Goal: Use online tool/utility

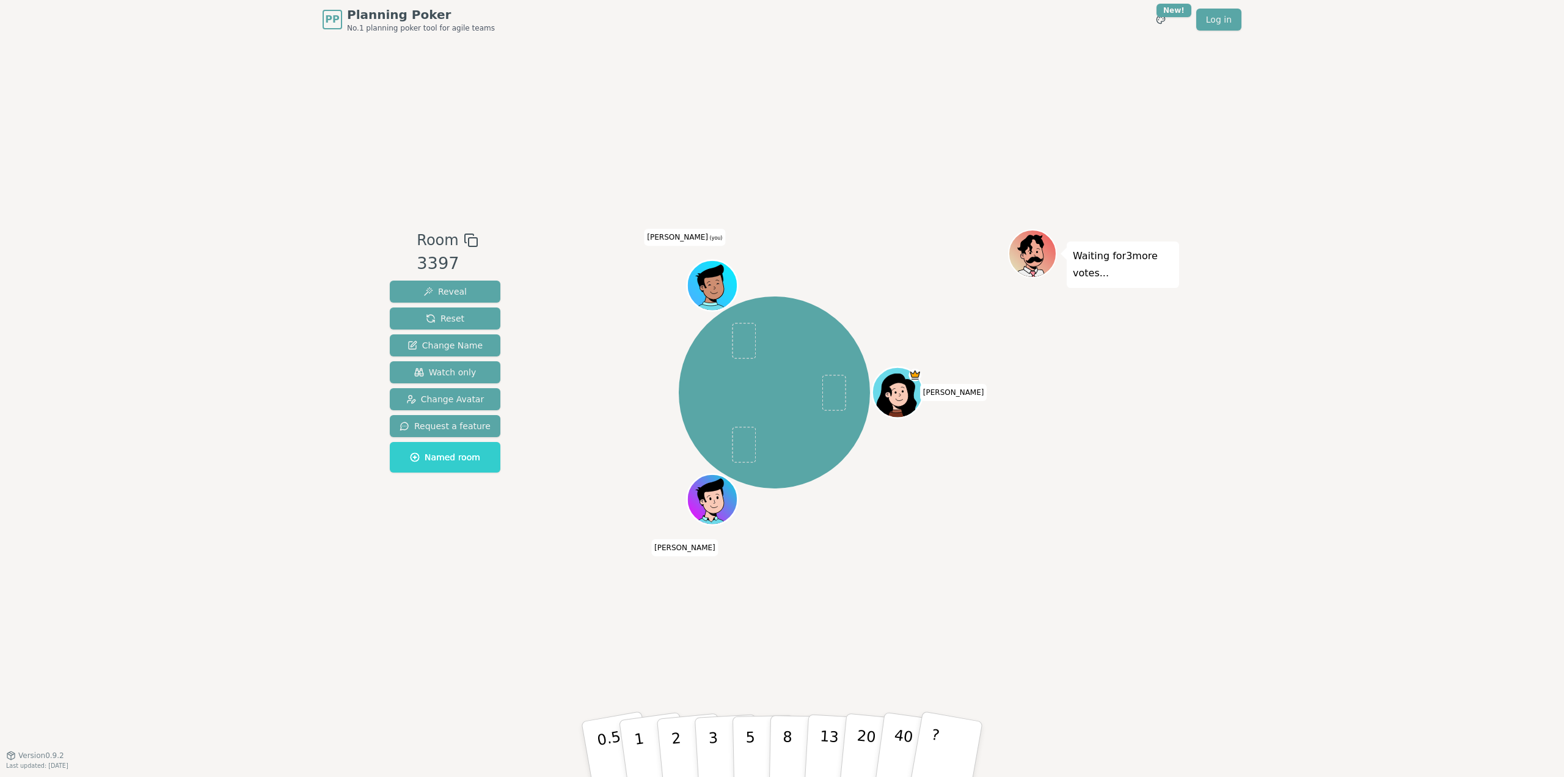
click at [1151, 559] on div "Waiting for 3 more votes..." at bounding box center [1093, 397] width 171 height 336
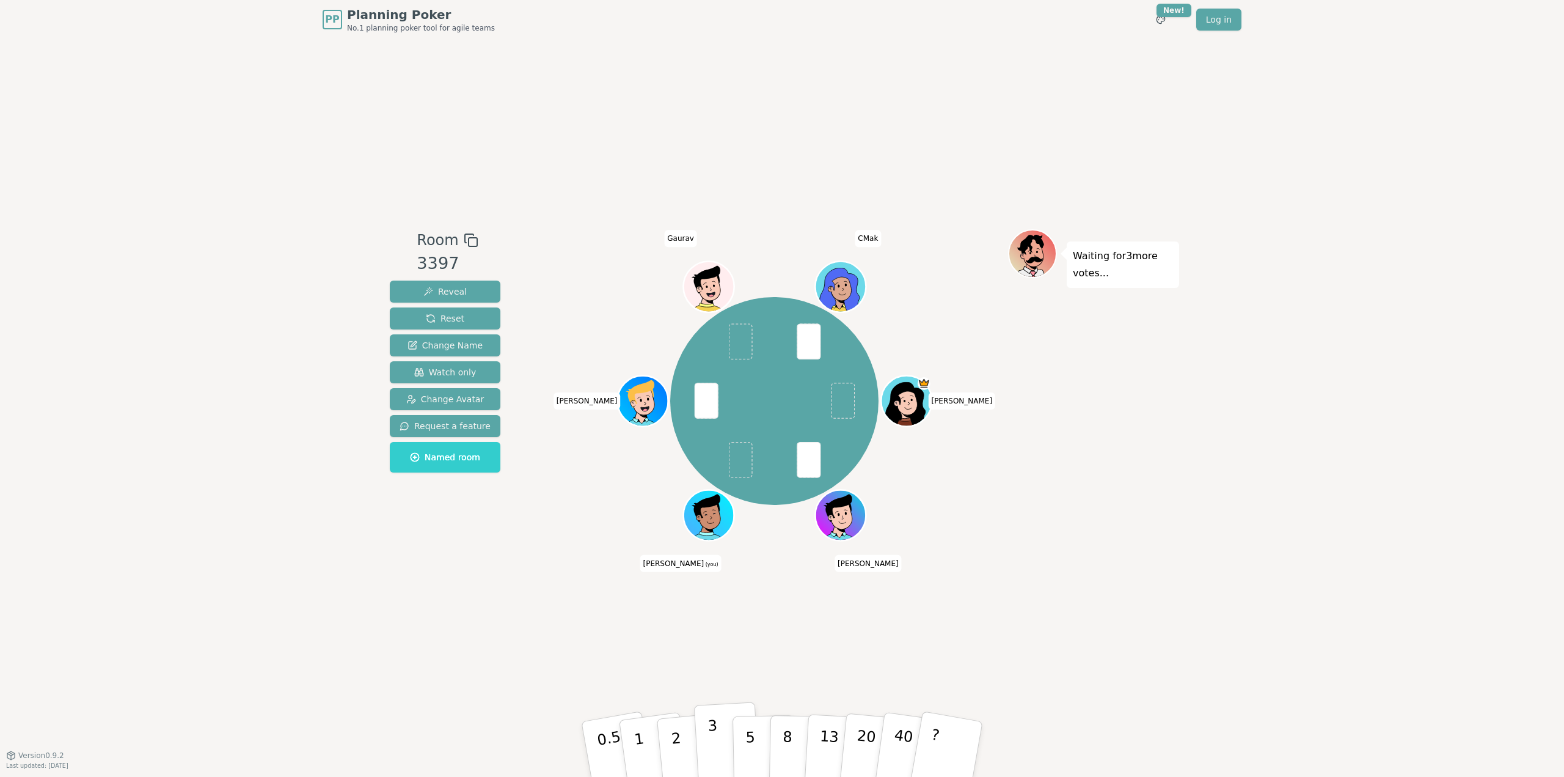
click at [717, 749] on button "3" at bounding box center [727, 749] width 67 height 95
click at [170, 189] on div "PP Planning Poker No.1 planning poker tool for agile teams Toggle theme New! Lo…" at bounding box center [782, 388] width 1564 height 777
click at [1208, 551] on div "PP Planning Poker No.1 planning poker tool for agile teams Toggle theme New! Lo…" at bounding box center [782, 388] width 1564 height 777
click at [1251, 676] on div "PP Planning Poker No.1 planning poker tool for agile teams Toggle theme New! Lo…" at bounding box center [782, 388] width 1564 height 777
click at [125, 238] on div "PP Planning Poker No.1 planning poker tool for agile teams Toggle theme New! Lo…" at bounding box center [782, 388] width 1564 height 777
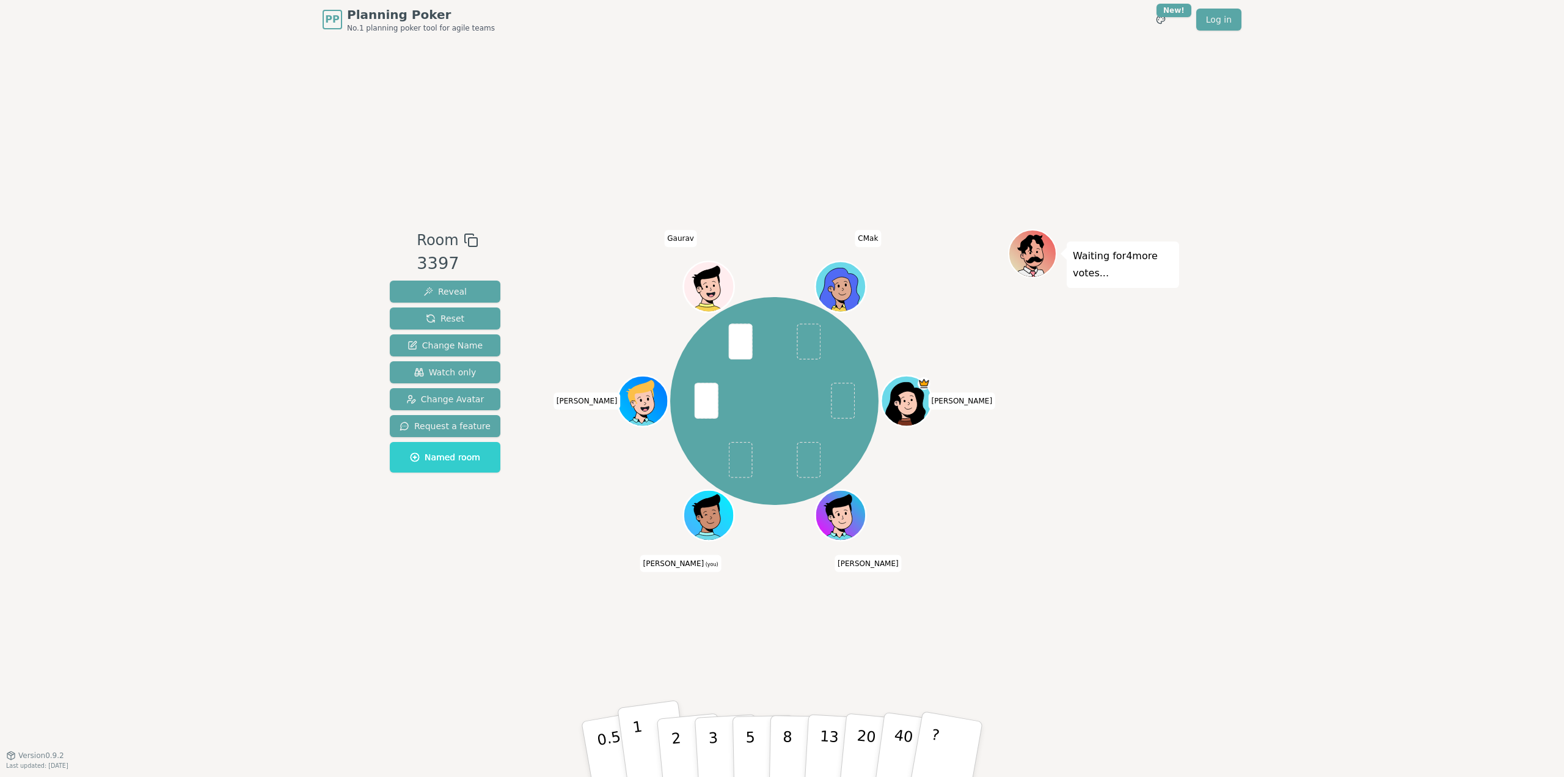
click at [641, 755] on p "1" at bounding box center [641, 750] width 18 height 67
click at [1388, 91] on div "PP Planning Poker No.1 planning poker tool for agile teams Toggle theme New! Lo…" at bounding box center [782, 388] width 1564 height 777
click at [1121, 447] on div "Waiting for 6 more votes..." at bounding box center [1093, 397] width 171 height 336
click at [532, 202] on div "Room 3397 Reveal Reset Change Name Watch only Change Avatar Request a feature N…" at bounding box center [782, 397] width 794 height 716
click at [354, 109] on div "PP Planning Poker No.1 planning poker tool for agile teams Toggle theme New! Lo…" at bounding box center [782, 388] width 1564 height 777
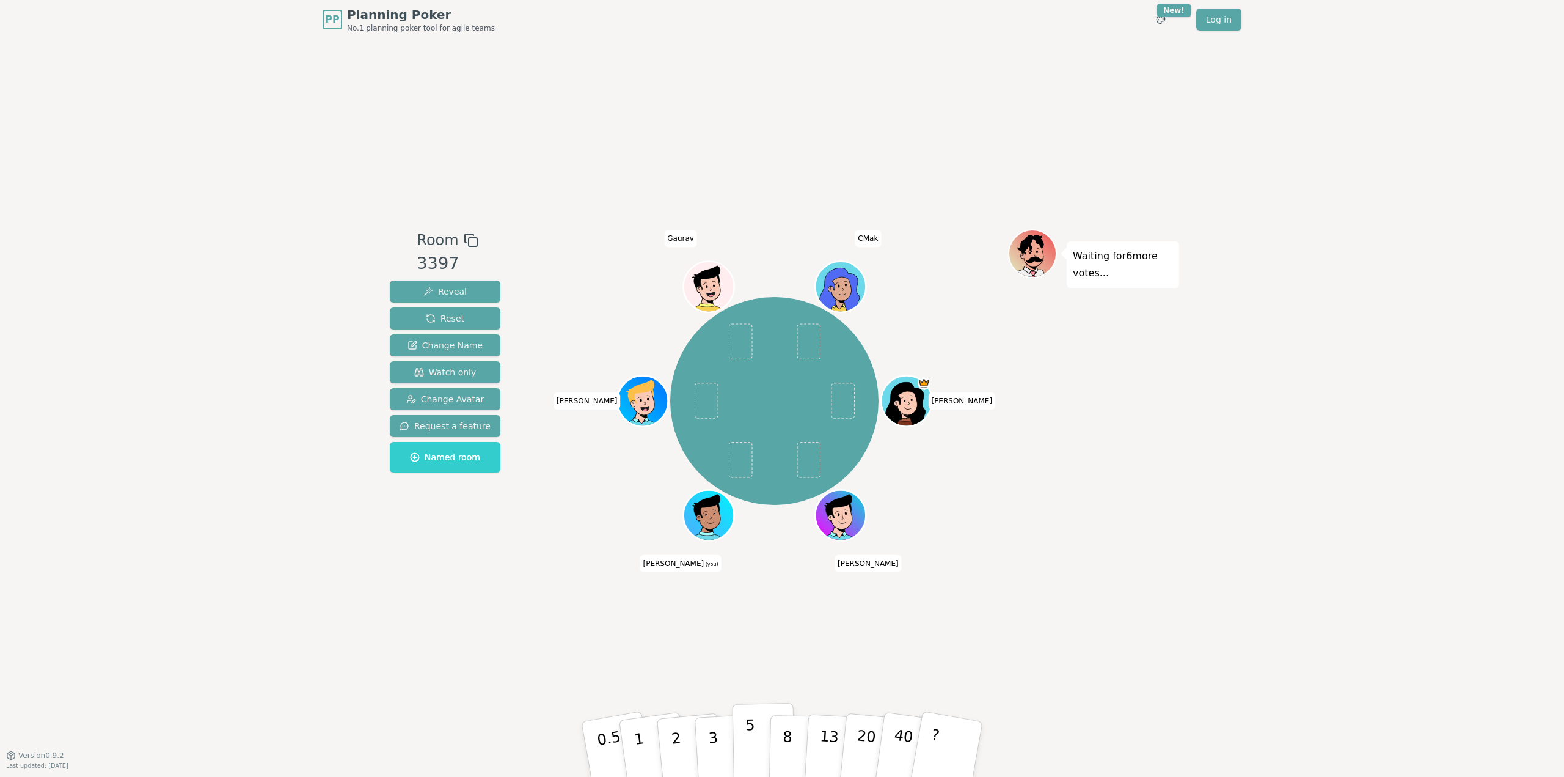
click at [755, 736] on button "5" at bounding box center [764, 749] width 63 height 93
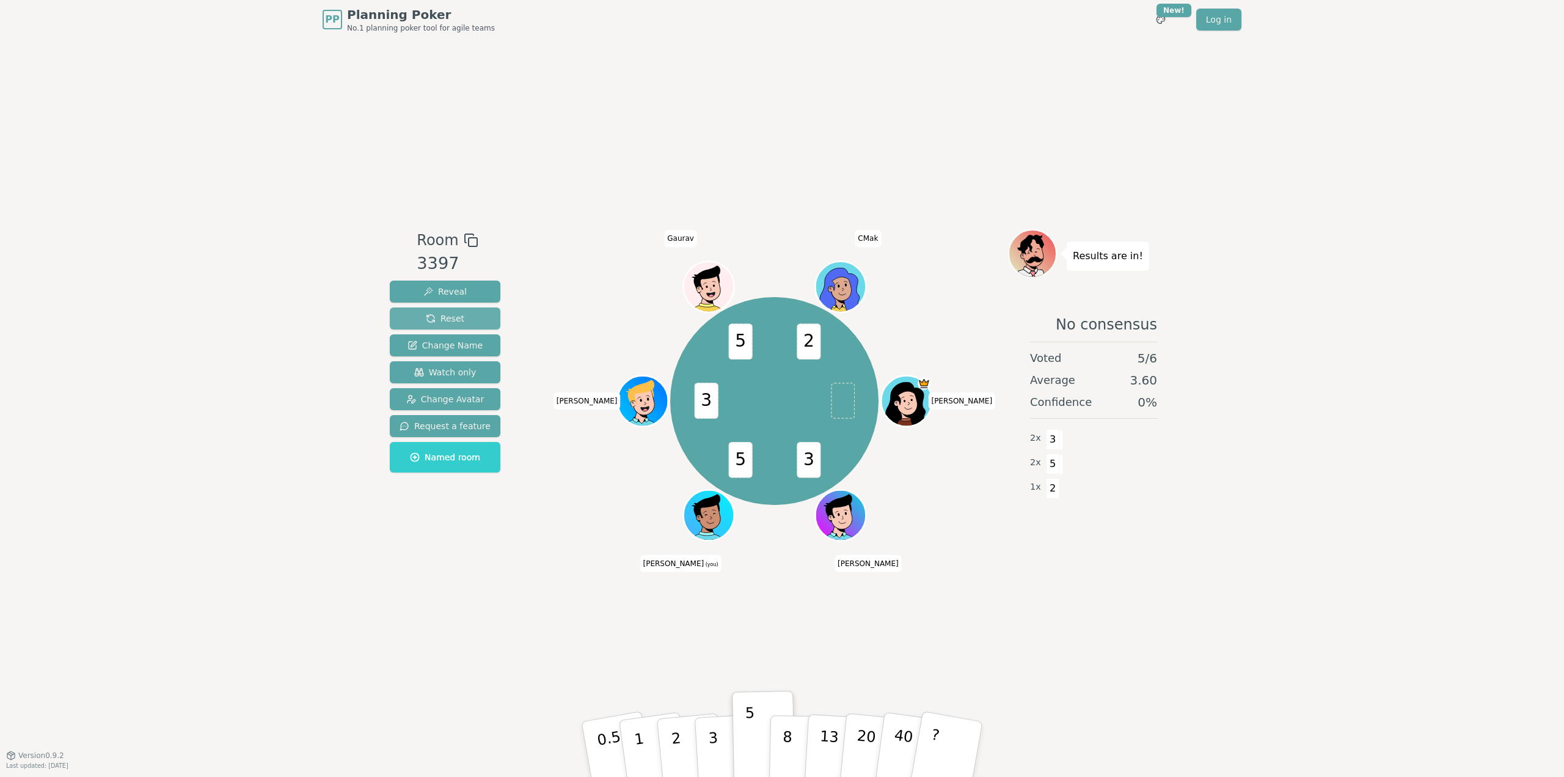
click at [472, 322] on button "Reset" at bounding box center [445, 318] width 111 height 22
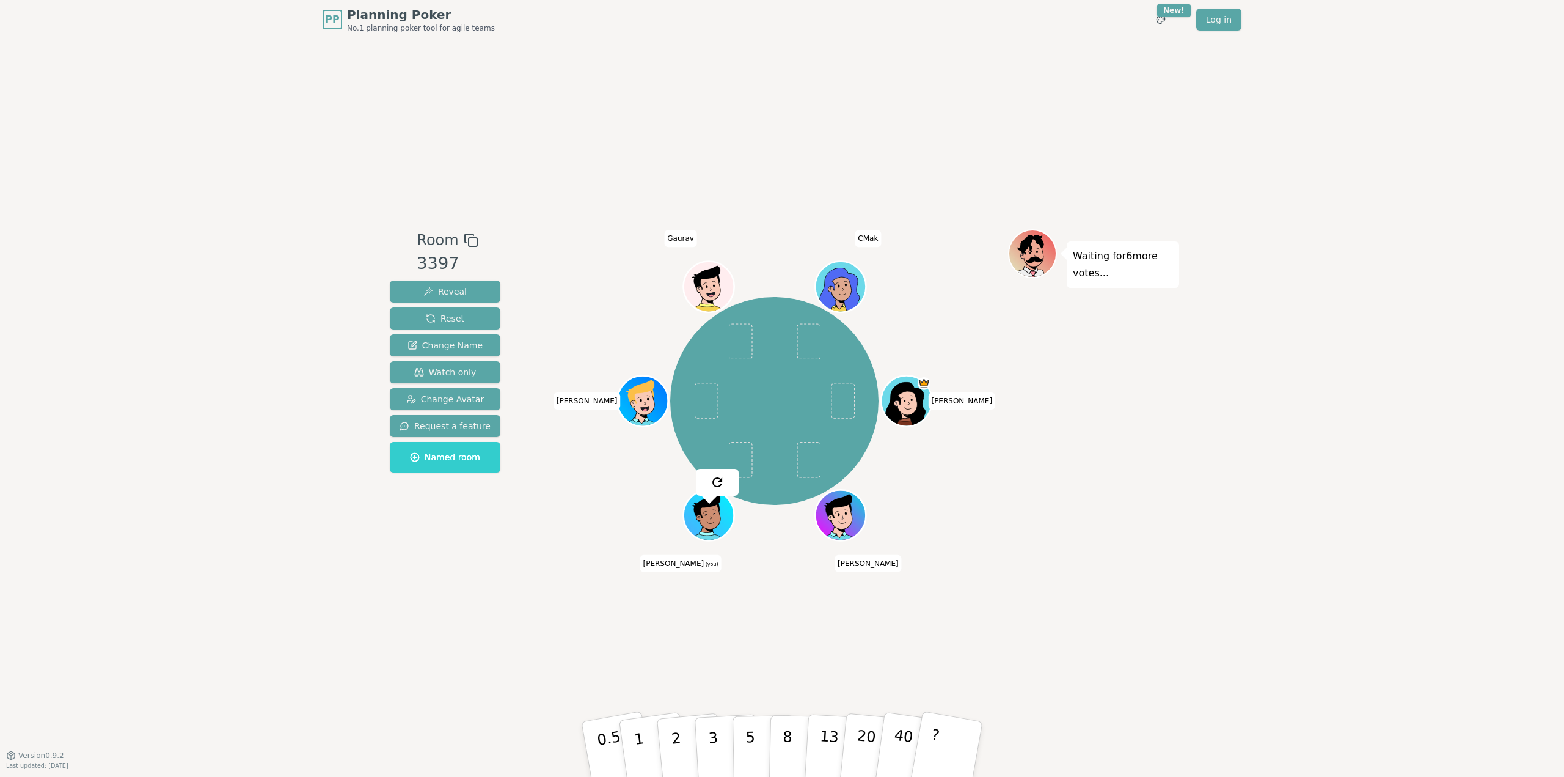
click at [1289, 552] on div "PP Planning Poker No.1 planning poker tool for agile teams Toggle theme New! Lo…" at bounding box center [782, 388] width 1564 height 777
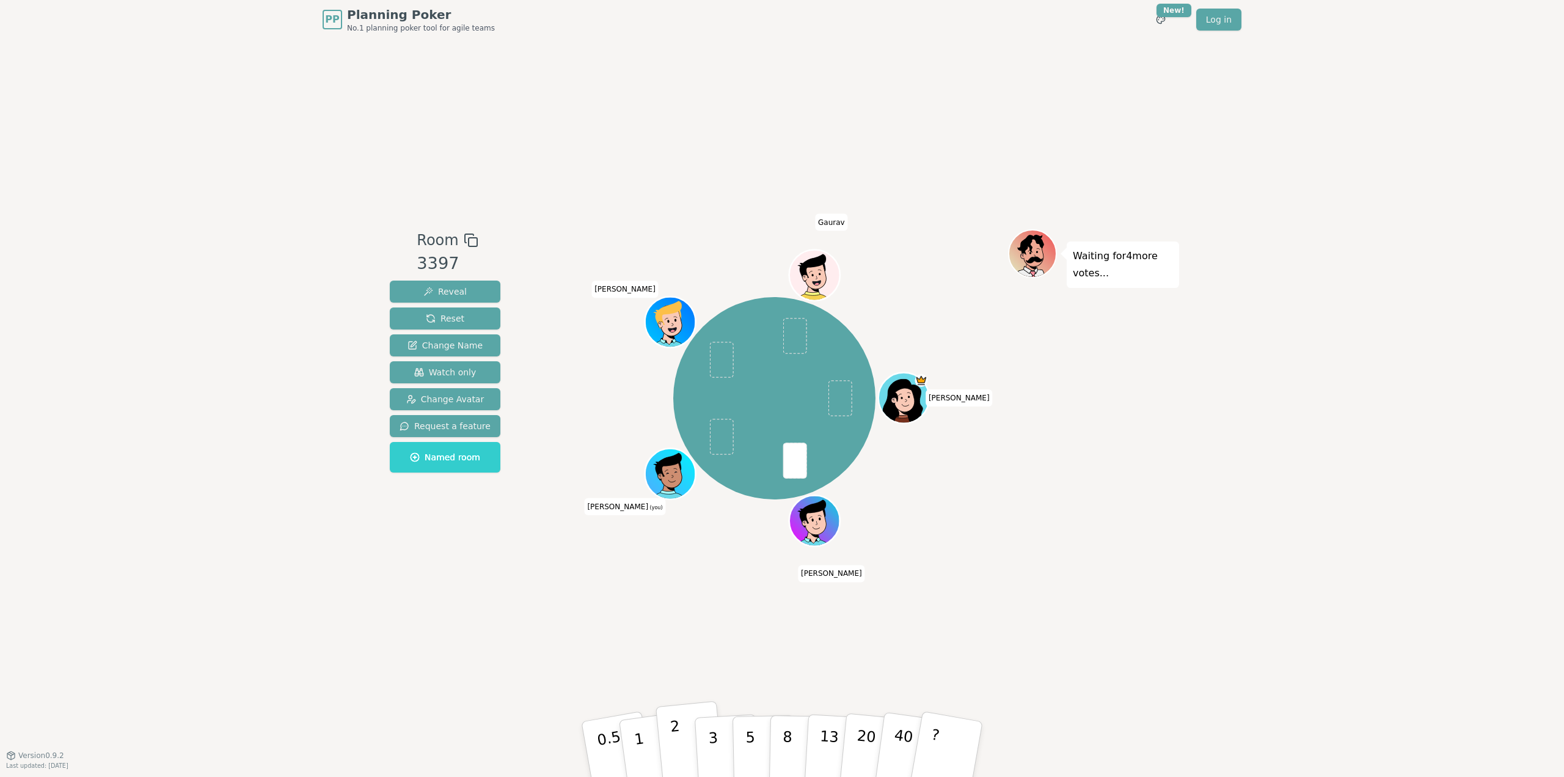
click at [680, 738] on button "2" at bounding box center [691, 749] width 70 height 97
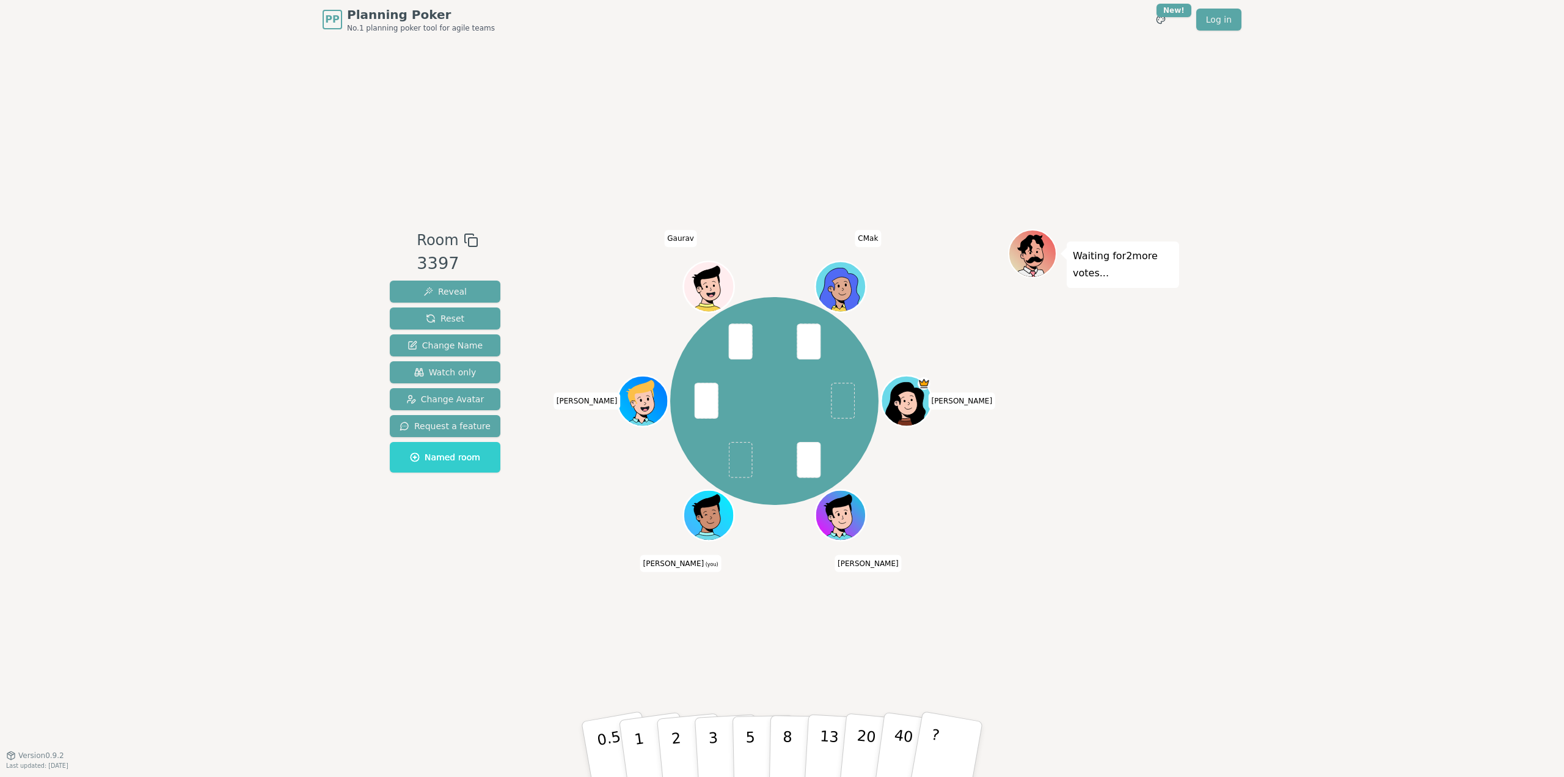
click at [757, 535] on div "[PERSON_NAME] (you) [PERSON_NAME] CMak" at bounding box center [774, 401] width 467 height 300
click at [791, 566] on div "Room 3397 Reveal Reset Change Name Watch only Change Avatar Request a feature N…" at bounding box center [782, 397] width 794 height 716
click at [685, 751] on button "2" at bounding box center [691, 749] width 70 height 97
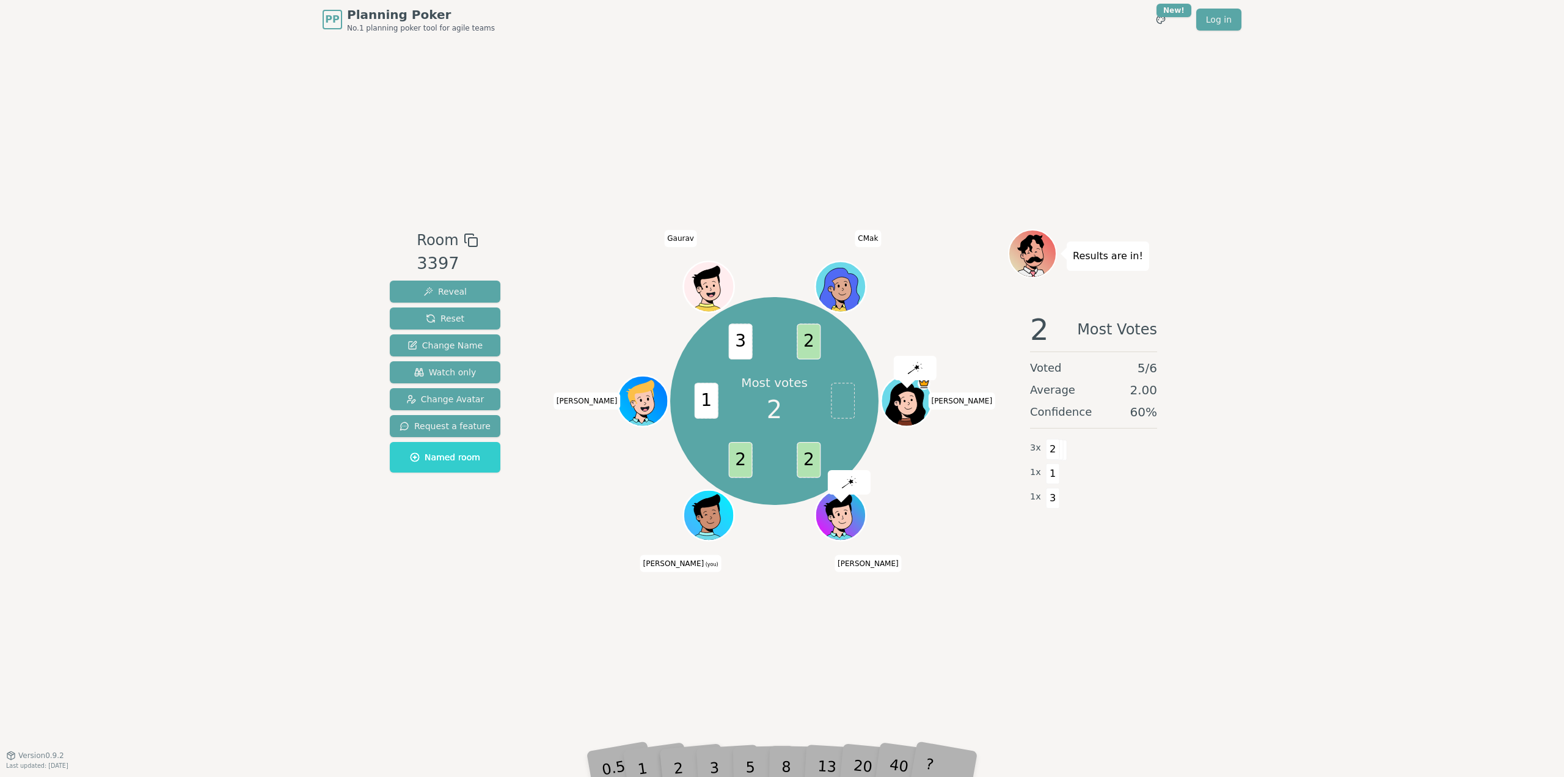
click at [1121, 647] on div "Room 3397 Reveal Reset Change Name Watch only Change Avatar Request a feature N…" at bounding box center [782, 397] width 794 height 716
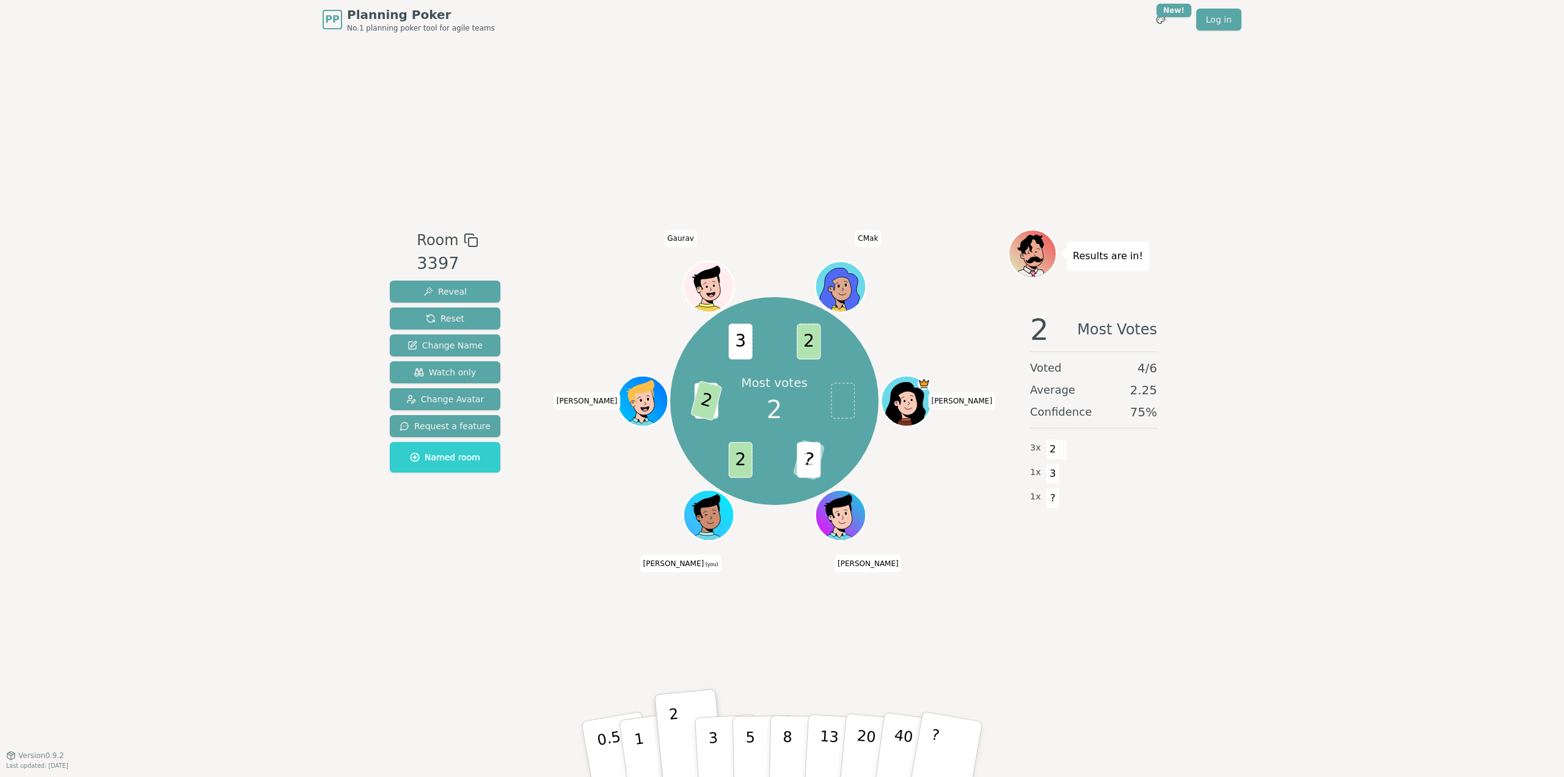
click at [232, 166] on div "PP Planning Poker No.1 planning poker tool for agile teams Toggle theme New! Lo…" at bounding box center [782, 388] width 1564 height 777
